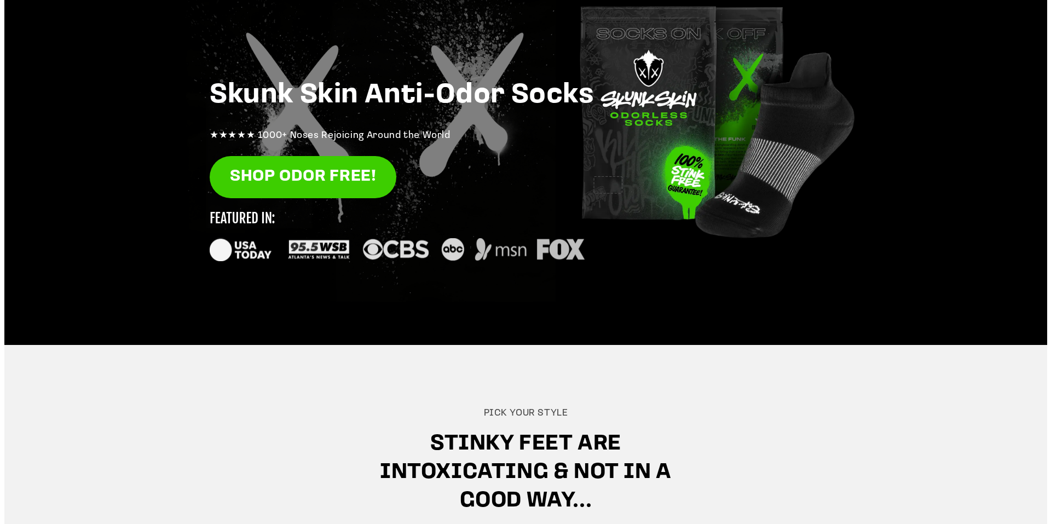
scroll to position [109, 0]
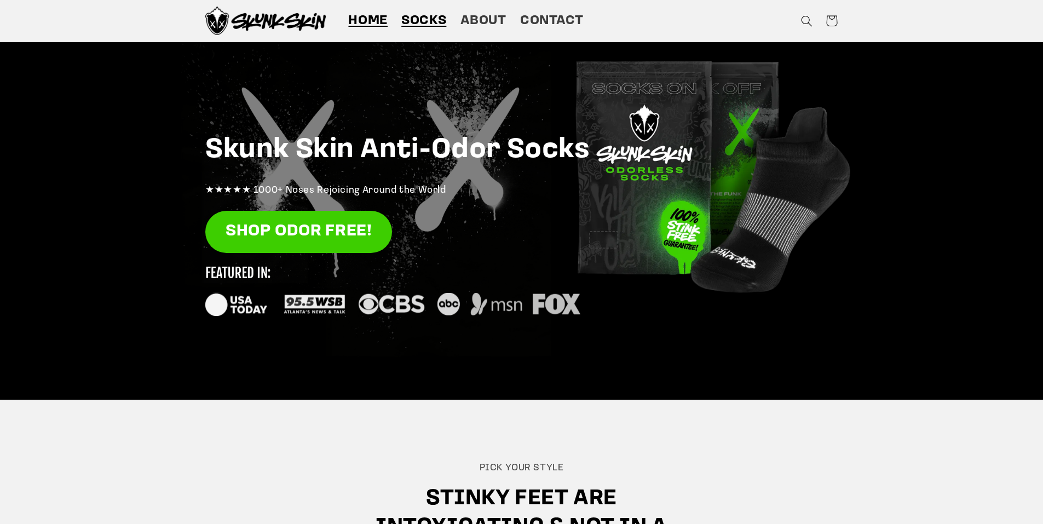
drag, startPoint x: 429, startPoint y: 20, endPoint x: 435, endPoint y: 20, distance: 6.0
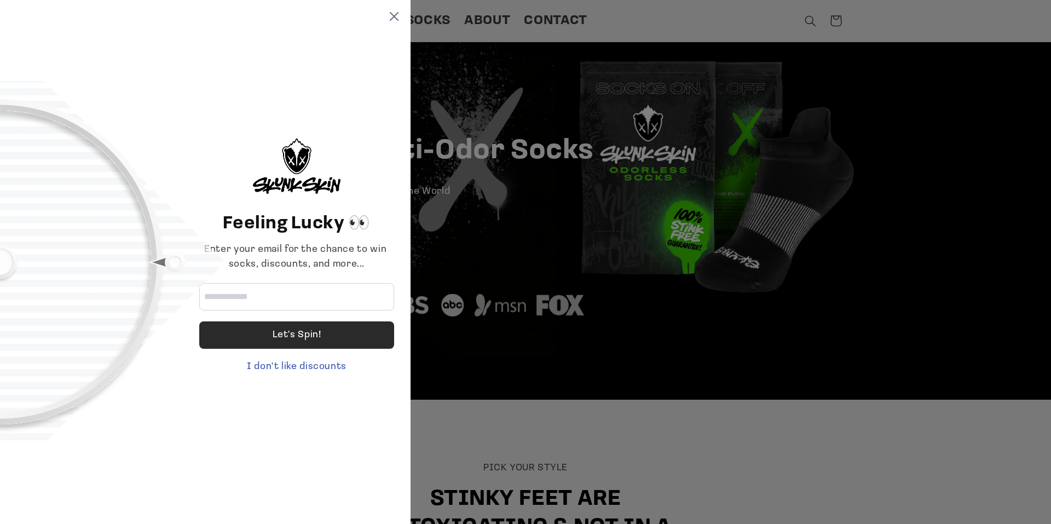
click at [304, 336] on div "Let's Spin!" at bounding box center [297, 334] width 49 height 27
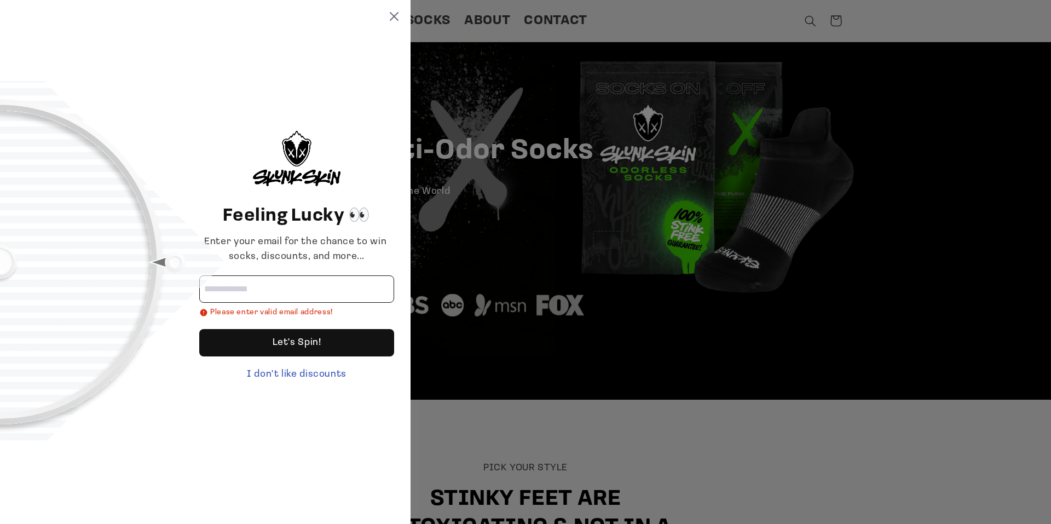
click at [302, 289] on input "Email address" at bounding box center [296, 288] width 195 height 27
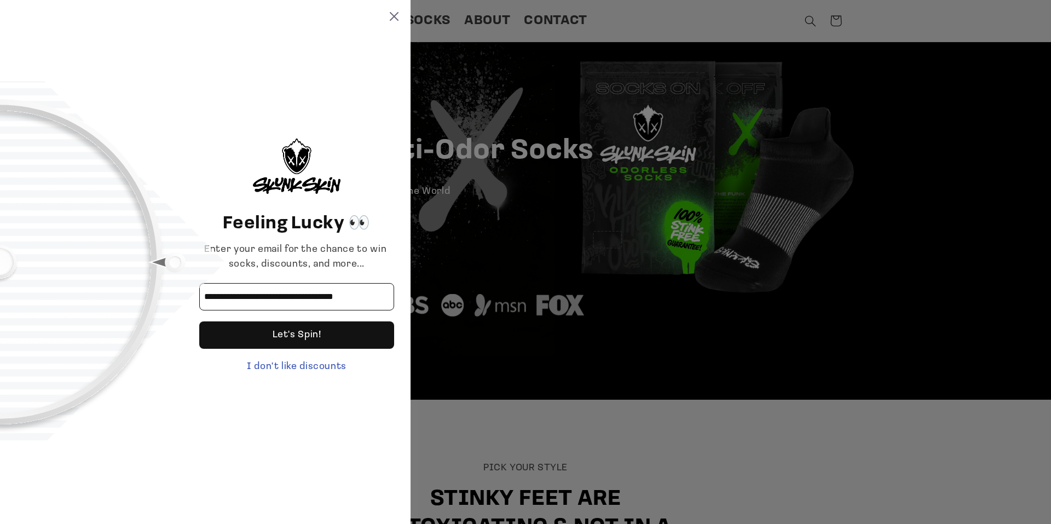
drag, startPoint x: 221, startPoint y: 294, endPoint x: 269, endPoint y: 302, distance: 48.8
click at [269, 302] on input "**********" at bounding box center [296, 296] width 195 height 27
type input "**********"
click at [286, 341] on div "Let's Spin!" at bounding box center [297, 334] width 49 height 27
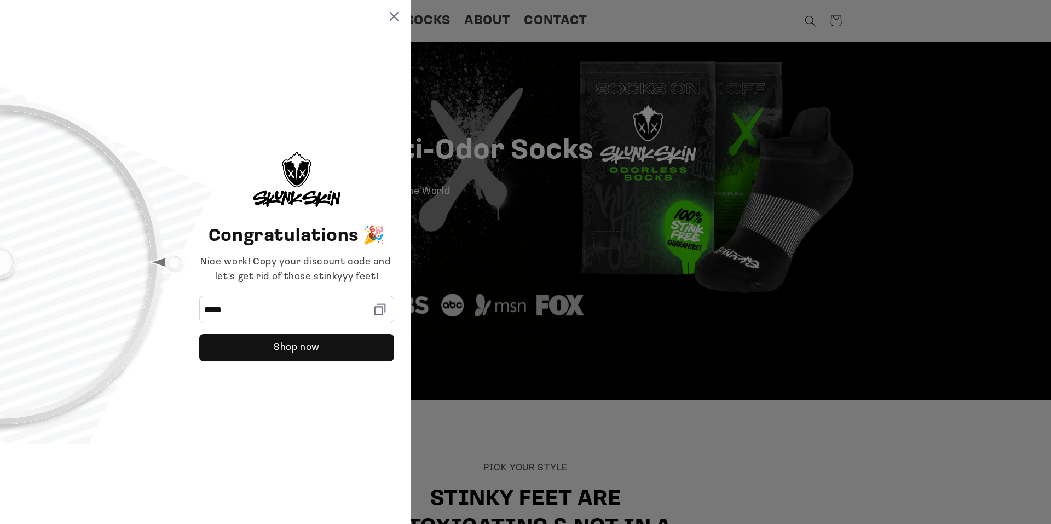
click at [399, 16] on div "Congratulations 🎉 Nice work! Copy your discount code and let's get rid of those…" at bounding box center [205, 262] width 410 height 524
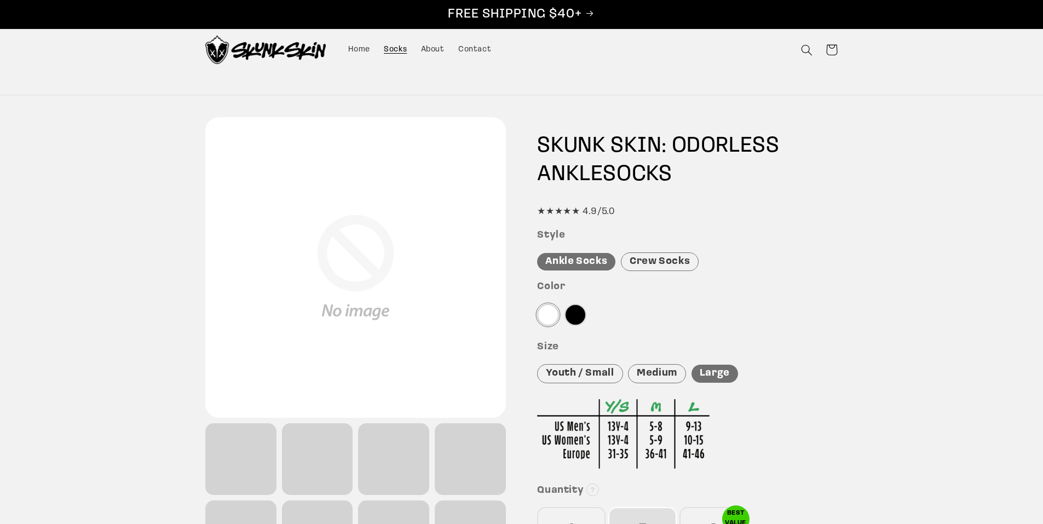
click at [275, 47] on img at bounding box center [265, 50] width 120 height 28
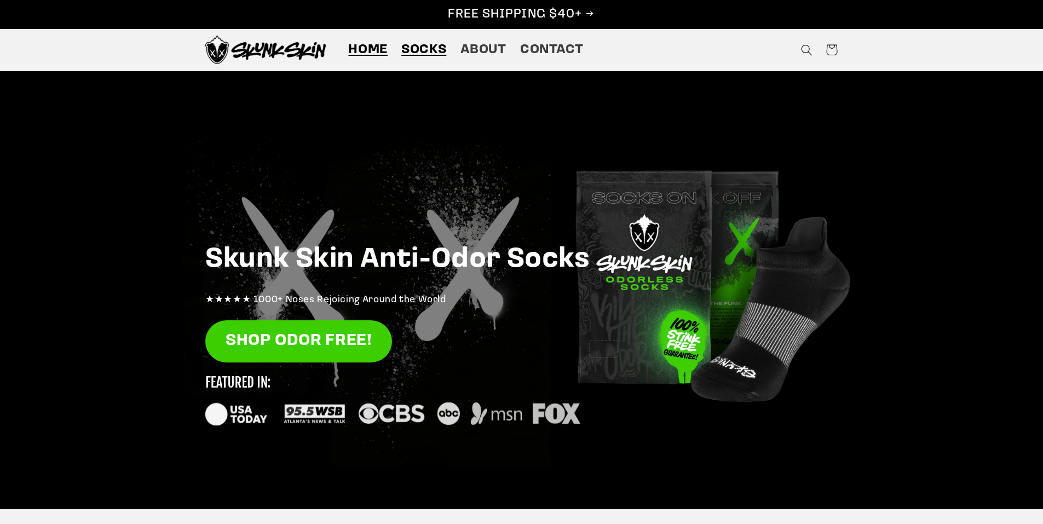
click at [433, 53] on span "Socks" at bounding box center [423, 50] width 45 height 17
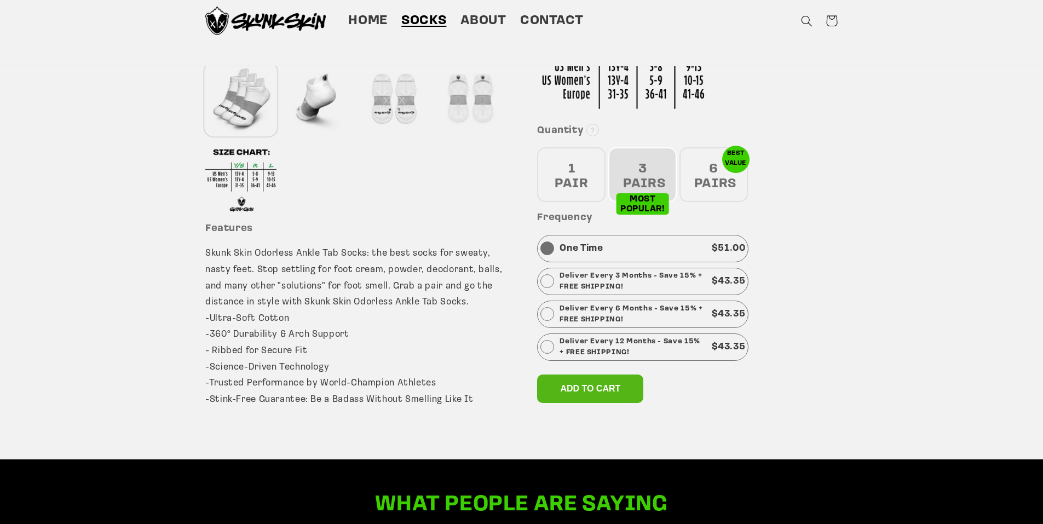
scroll to position [305, 0]
